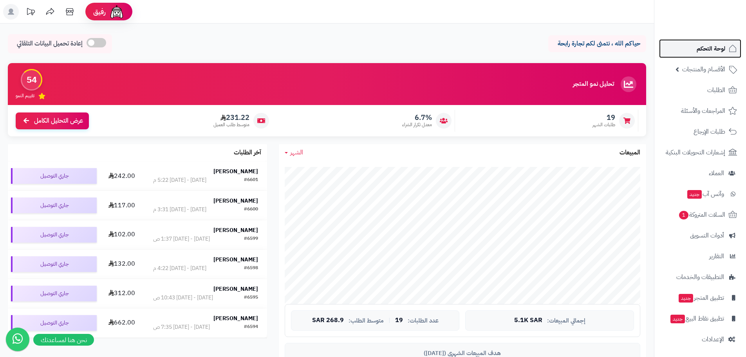
click at [714, 49] on span "لوحة التحكم" at bounding box center [711, 48] width 29 height 11
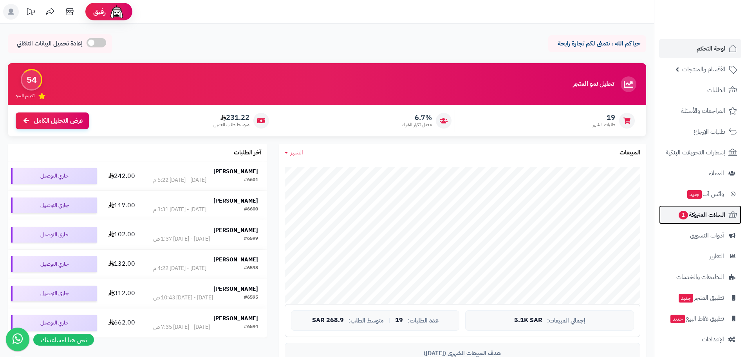
click at [695, 215] on span "السلات المتروكة 1" at bounding box center [701, 214] width 47 height 11
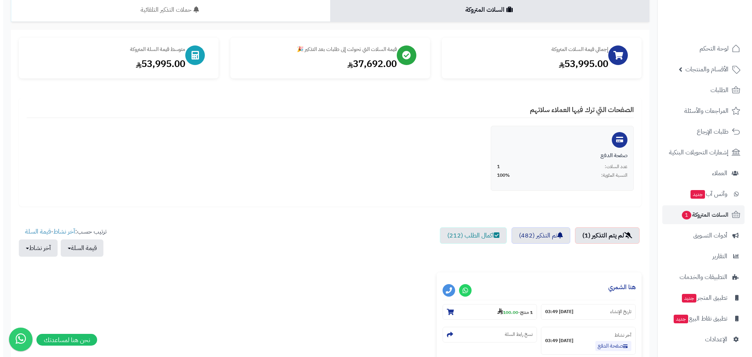
scroll to position [157, 0]
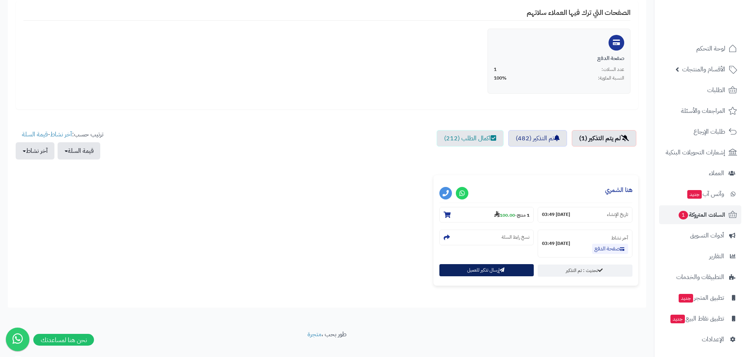
click at [487, 274] on button "إرسال تذكير للعميل" at bounding box center [486, 270] width 95 height 12
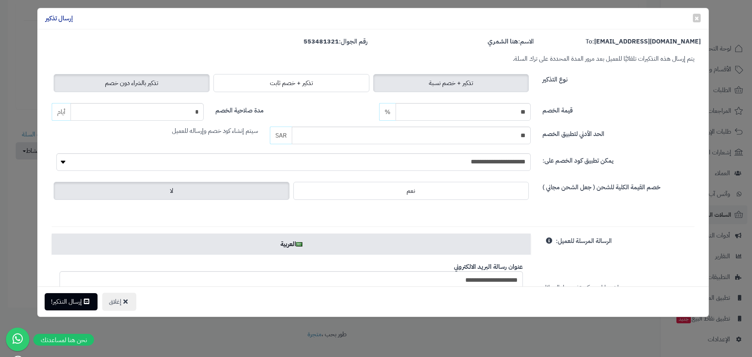
click at [143, 74] on label "تذكير بالشراء دون خصم" at bounding box center [132, 83] width 156 height 18
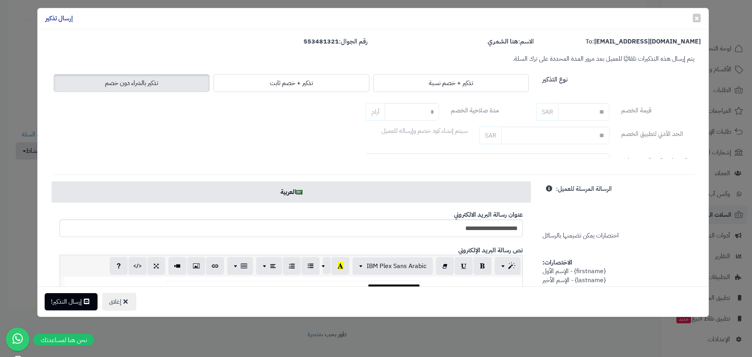
drag, startPoint x: 147, startPoint y: 78, endPoint x: 148, endPoint y: 86, distance: 7.5
click at [148, 78] on span "تذكير بالشراء دون خصم" at bounding box center [131, 82] width 53 height 9
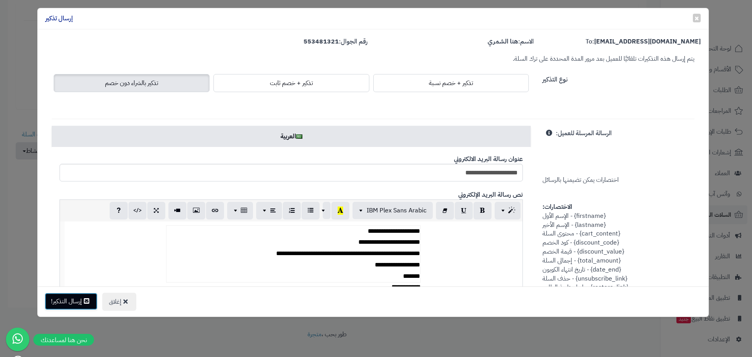
drag, startPoint x: 84, startPoint y: 300, endPoint x: 100, endPoint y: 300, distance: 16.4
click at [83, 300] on button "إرسال التذكير!" at bounding box center [71, 300] width 53 height 17
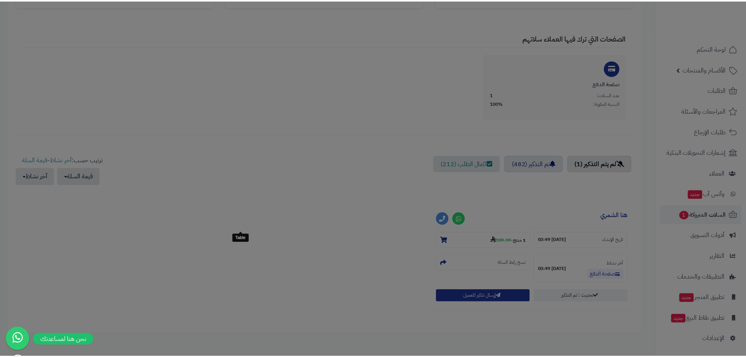
scroll to position [182, 0]
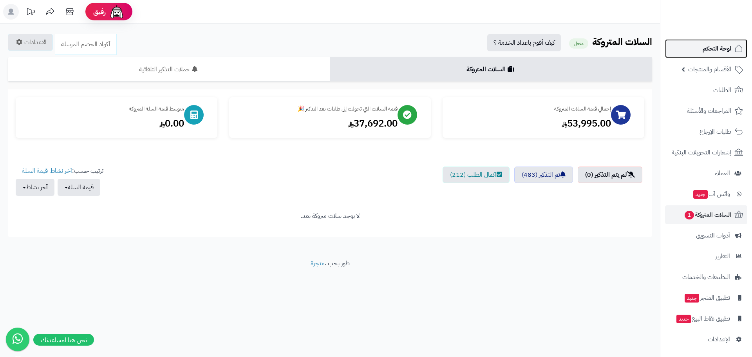
click at [723, 49] on span "لوحة التحكم" at bounding box center [716, 48] width 29 height 11
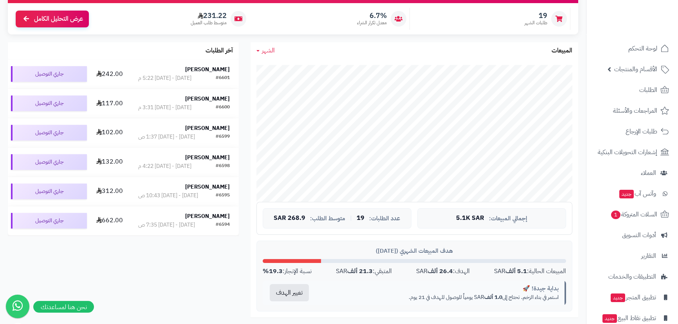
scroll to position [35, 0]
